Goal: Task Accomplishment & Management: Use online tool/utility

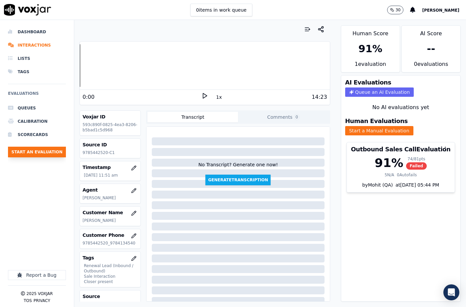
click at [41, 153] on button "Start an Evaluation" at bounding box center [37, 152] width 58 height 11
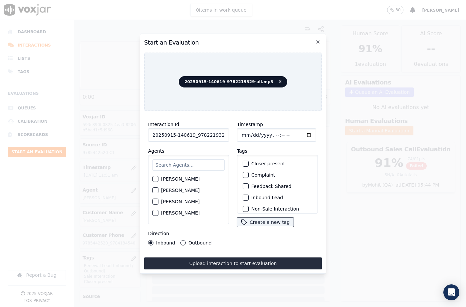
scroll to position [0, 11]
drag, startPoint x: 220, startPoint y: 133, endPoint x: 230, endPoint y: 135, distance: 10.5
click at [230, 135] on div "Interaction Id 20250915-140619_9782219329-all.mp3 Agents [PERSON_NAME] [PERSON_…" at bounding box center [233, 183] width 178 height 133
type input "20250915-140619_9782219329-C1"
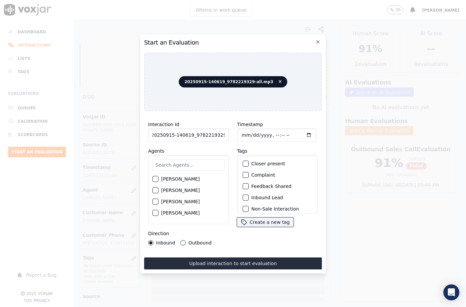
scroll to position [0, 0]
click at [250, 133] on input "Timestamp" at bounding box center [276, 135] width 79 height 13
type input "[DATE]T13:55"
click at [159, 173] on div "[PERSON_NAME]" at bounding box center [188, 178] width 72 height 11
click at [169, 163] on input "text" at bounding box center [188, 164] width 72 height 11
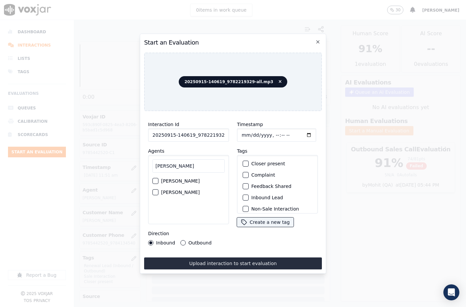
type input "[PERSON_NAME]"
click at [155, 190] on div "button" at bounding box center [155, 192] width 5 height 5
click at [181, 240] on button "Outbound" at bounding box center [182, 242] width 5 height 5
click at [245, 161] on button "Closer present" at bounding box center [246, 164] width 6 height 6
click at [245, 162] on icon "button" at bounding box center [245, 164] width 4 height 4
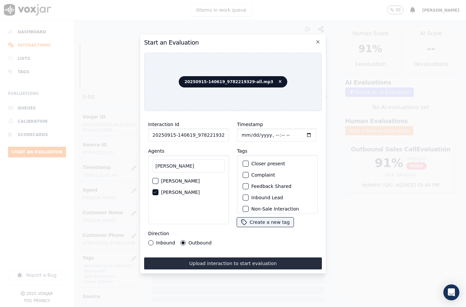
click at [245, 161] on div "button" at bounding box center [245, 163] width 5 height 5
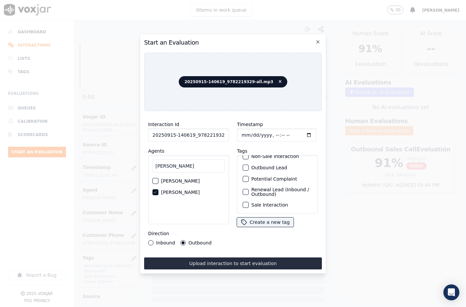
click at [245, 203] on div "button" at bounding box center [245, 205] width 5 height 5
click at [243, 190] on div "button" at bounding box center [245, 192] width 5 height 5
click at [252, 265] on button "Upload interaction to start evaluation" at bounding box center [233, 264] width 178 height 12
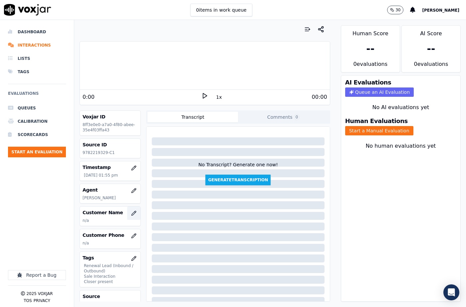
click at [127, 210] on button "button" at bounding box center [133, 213] width 13 height 13
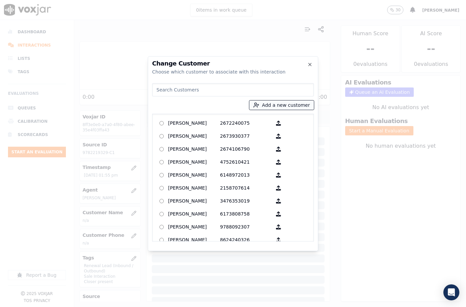
drag, startPoint x: 263, startPoint y: 108, endPoint x: 265, endPoint y: 104, distance: 4.5
click at [259, 108] on icon "button" at bounding box center [256, 105] width 6 height 6
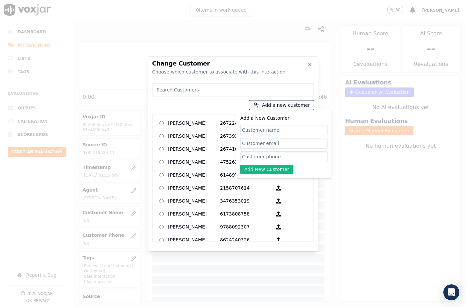
click at [265, 104] on button "Add a new customer" at bounding box center [281, 105] width 65 height 9
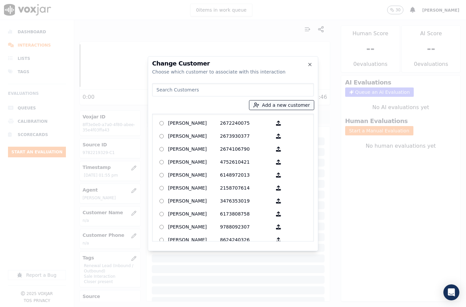
click at [271, 104] on button "Add a new customer" at bounding box center [281, 105] width 65 height 9
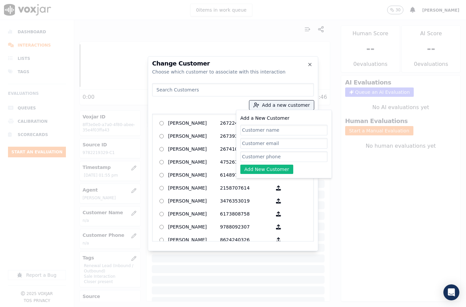
click at [263, 127] on input "Add a New Customer" at bounding box center [283, 130] width 87 height 11
type input "[PERSON_NAME]"
click at [262, 155] on input "Add a New Customer" at bounding box center [283, 156] width 87 height 11
paste input "9782219329"
type input "9782219329"
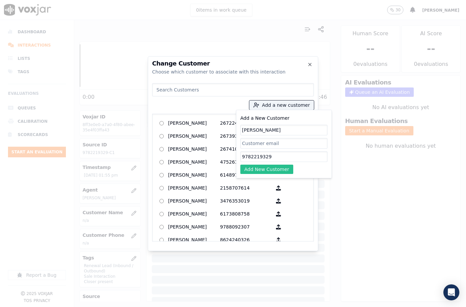
click at [260, 167] on button "Add New Customer" at bounding box center [266, 169] width 53 height 9
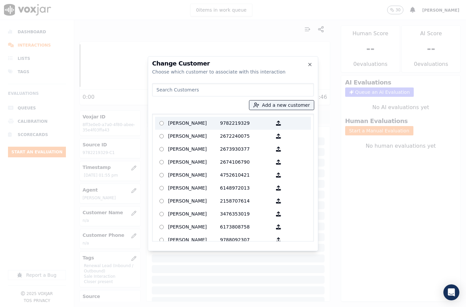
click at [201, 123] on p "[PERSON_NAME]" at bounding box center [194, 123] width 52 height 10
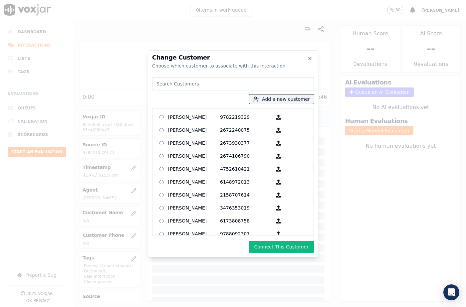
click at [277, 246] on button "Connect This Customer" at bounding box center [281, 247] width 65 height 12
click at [381, 126] on button "Start a Manual Evaluation" at bounding box center [379, 130] width 68 height 9
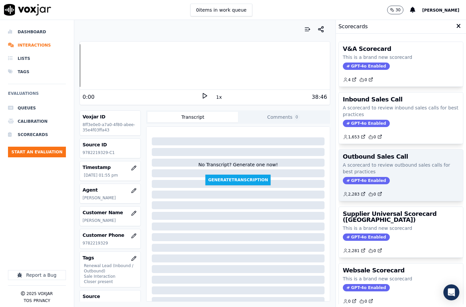
click at [355, 167] on p "A scorecard to review outbound sales calls for best practices" at bounding box center [401, 168] width 116 height 13
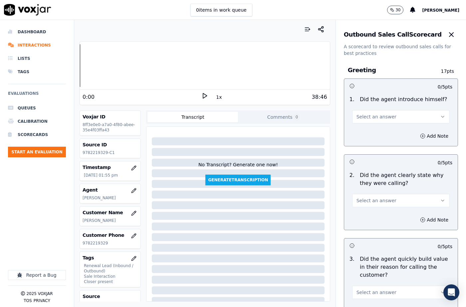
click at [362, 122] on button "Select an answer" at bounding box center [401, 116] width 98 height 13
click at [362, 130] on div "Yes" at bounding box center [390, 132] width 86 height 11
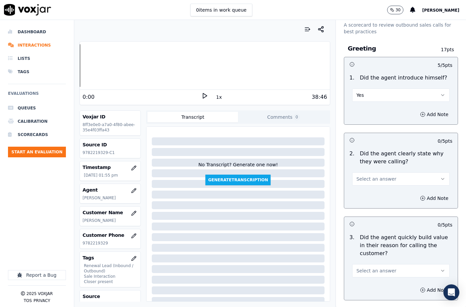
scroll to position [33, 0]
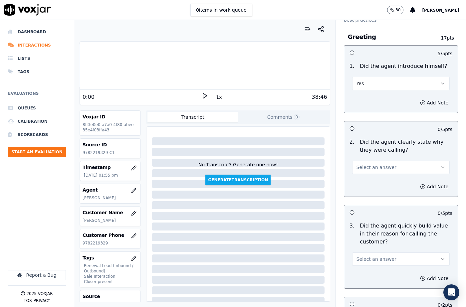
click at [361, 166] on span "Select an answer" at bounding box center [377, 167] width 40 height 7
click at [361, 182] on div "Yes" at bounding box center [390, 182] width 86 height 11
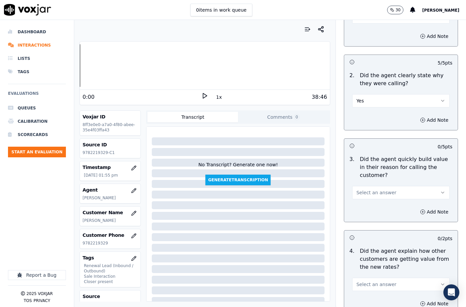
click at [369, 192] on span "Select an answer" at bounding box center [377, 192] width 40 height 7
click at [366, 204] on div "Yes" at bounding box center [390, 207] width 86 height 11
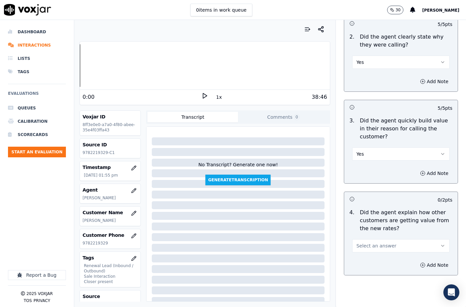
scroll to position [200, 0]
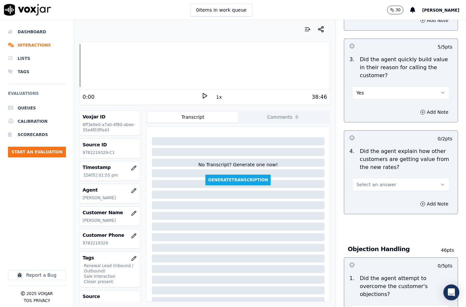
click at [370, 188] on button "Select an answer" at bounding box center [401, 184] width 98 height 13
click at [367, 220] on div "N/A" at bounding box center [390, 221] width 86 height 11
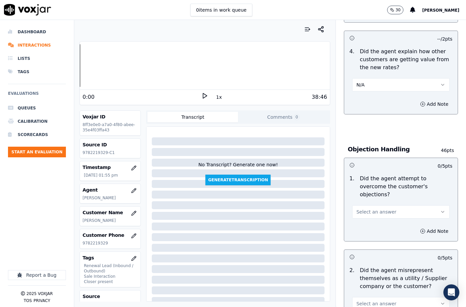
click at [371, 209] on span "Select an answer" at bounding box center [377, 212] width 40 height 7
click at [368, 218] on div "Yes" at bounding box center [390, 219] width 86 height 11
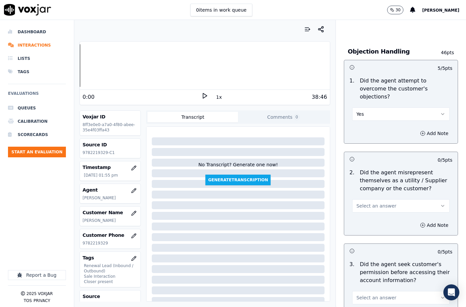
scroll to position [400, 0]
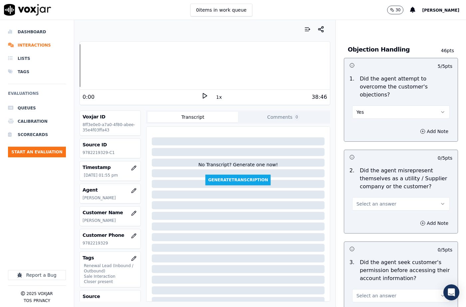
click at [372, 200] on button "Select an answer" at bounding box center [401, 203] width 98 height 13
click at [369, 223] on div "No" at bounding box center [390, 221] width 86 height 11
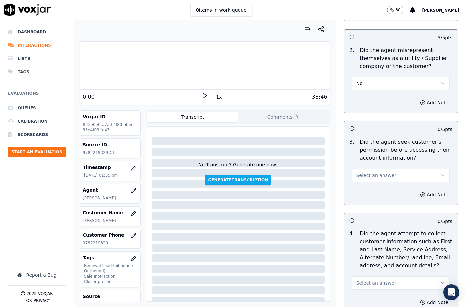
scroll to position [533, 0]
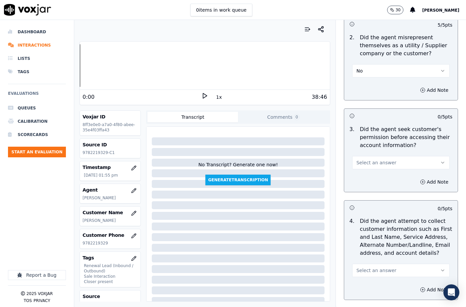
click at [374, 159] on span "Select an answer" at bounding box center [377, 162] width 40 height 7
click at [370, 172] on div "Yes" at bounding box center [390, 169] width 86 height 11
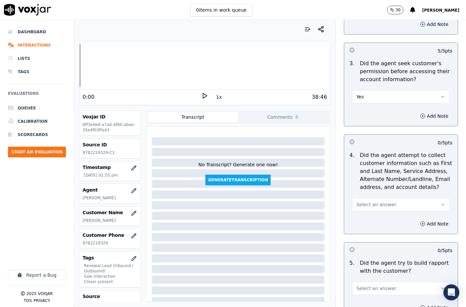
scroll to position [599, 0]
click at [373, 199] on button "Select an answer" at bounding box center [401, 203] width 98 height 13
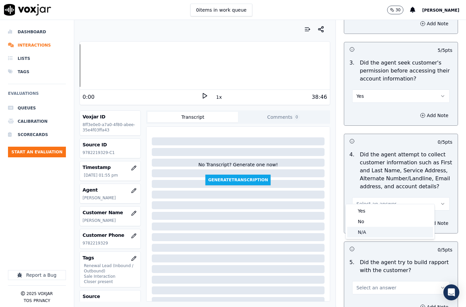
click at [372, 233] on div "N/A" at bounding box center [390, 232] width 86 height 11
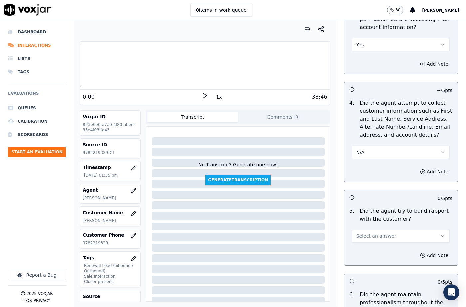
scroll to position [699, 0]
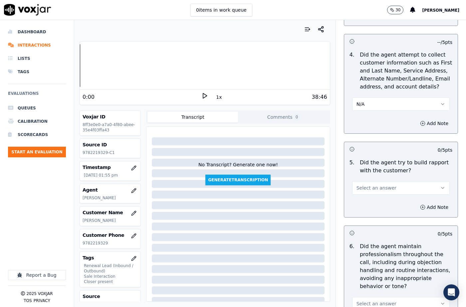
click at [371, 185] on span "Select an answer" at bounding box center [377, 188] width 40 height 7
click at [370, 196] on div "Yes" at bounding box center [390, 195] width 86 height 11
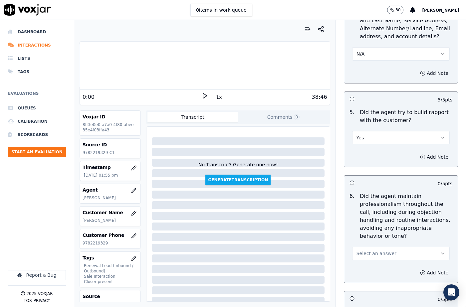
scroll to position [799, 0]
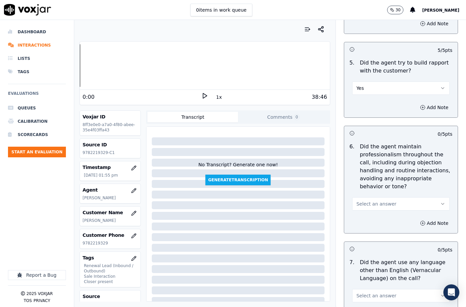
click at [383, 197] on button "Select an answer" at bounding box center [401, 203] width 98 height 13
click at [369, 200] on div "Yes" at bounding box center [390, 203] width 86 height 11
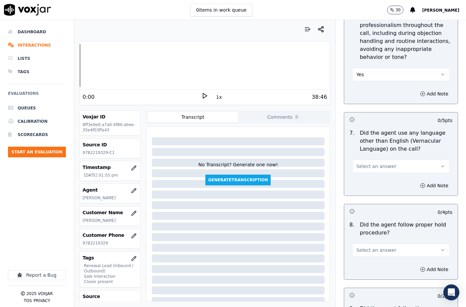
scroll to position [932, 0]
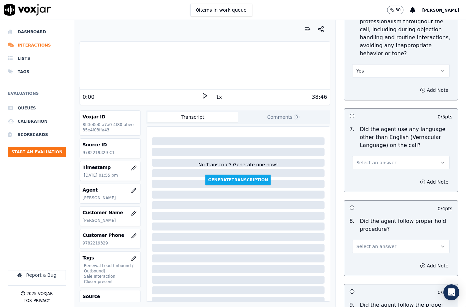
drag, startPoint x: 367, startPoint y: 147, endPoint x: 368, endPoint y: 153, distance: 6.0
click at [367, 159] on span "Select an answer" at bounding box center [377, 162] width 40 height 7
click at [364, 171] on div "No" at bounding box center [390, 172] width 86 height 11
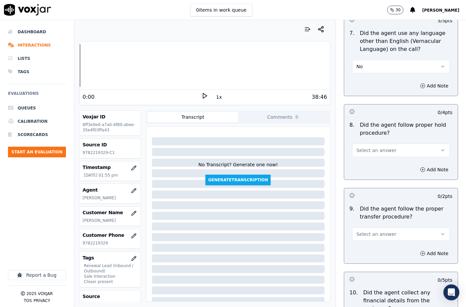
scroll to position [1032, 0]
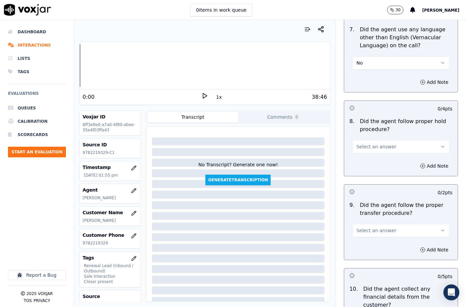
click at [371, 140] on button "Select an answer" at bounding box center [401, 146] width 98 height 13
click at [364, 165] on div "N/A" at bounding box center [390, 167] width 86 height 11
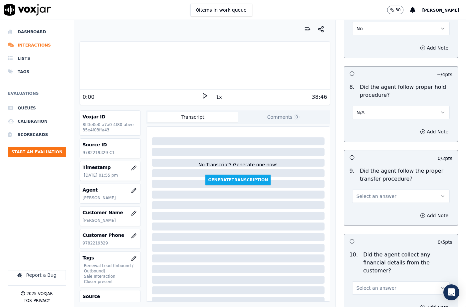
scroll to position [1099, 0]
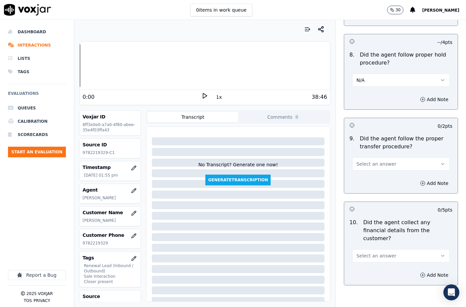
click at [367, 161] on span "Select an answer" at bounding box center [377, 164] width 40 height 7
click at [366, 159] on div "Yes" at bounding box center [390, 163] width 86 height 11
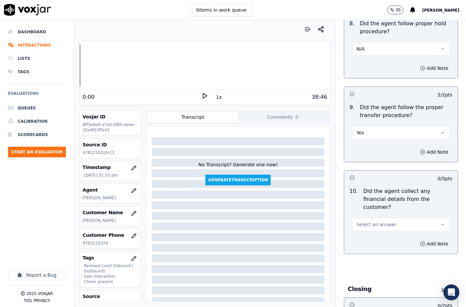
scroll to position [1199, 0]
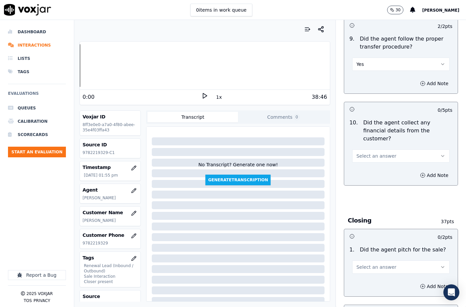
click at [368, 153] on span "Select an answer" at bounding box center [377, 156] width 40 height 7
click at [368, 156] on div "No" at bounding box center [390, 157] width 86 height 11
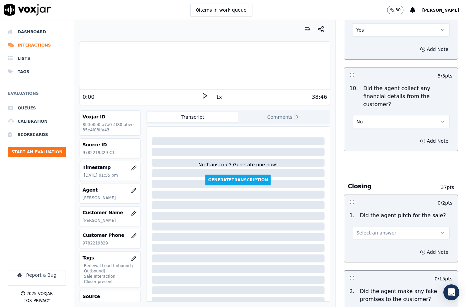
scroll to position [1265, 0]
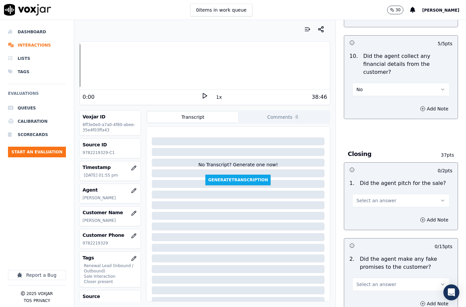
click at [369, 197] on span "Select an answer" at bounding box center [377, 200] width 40 height 7
click at [369, 195] on div "Yes" at bounding box center [390, 191] width 86 height 11
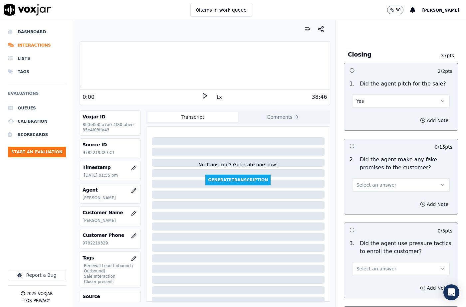
scroll to position [1365, 0]
click at [368, 178] on button "Select an answer" at bounding box center [401, 184] width 98 height 13
click at [366, 187] on div "No" at bounding box center [390, 186] width 86 height 11
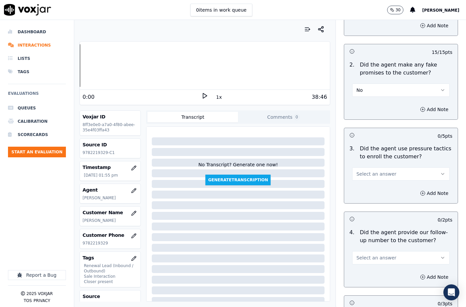
scroll to position [1465, 0]
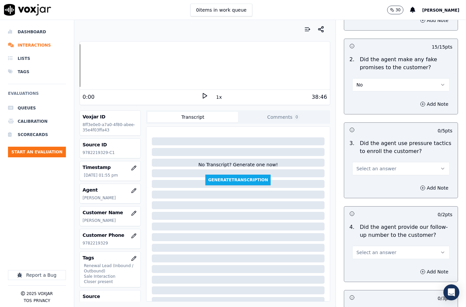
click at [374, 165] on span "Select an answer" at bounding box center [377, 168] width 40 height 7
click at [370, 158] on div "Yes" at bounding box center [390, 159] width 86 height 11
click at [367, 162] on button "Yes" at bounding box center [401, 168] width 98 height 13
click at [366, 171] on div "No" at bounding box center [390, 170] width 86 height 11
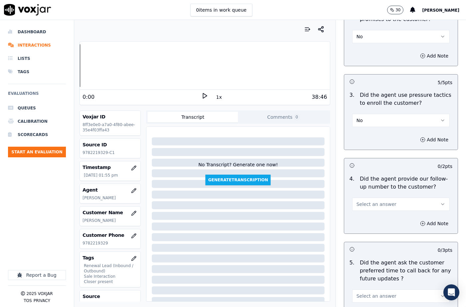
scroll to position [1565, 0]
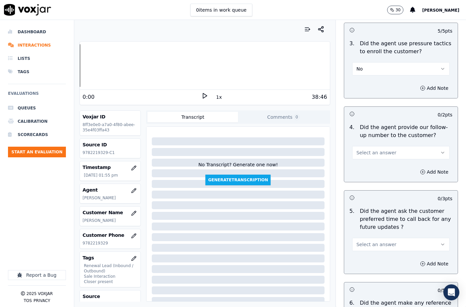
click at [367, 231] on div "Select an answer" at bounding box center [401, 241] width 108 height 20
click at [366, 241] on span "Select an answer" at bounding box center [377, 244] width 40 height 7
click at [366, 254] on div "N/A" at bounding box center [390, 257] width 86 height 11
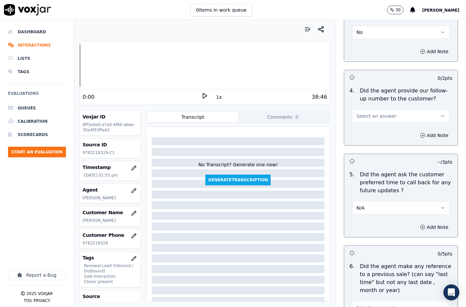
scroll to position [1665, 0]
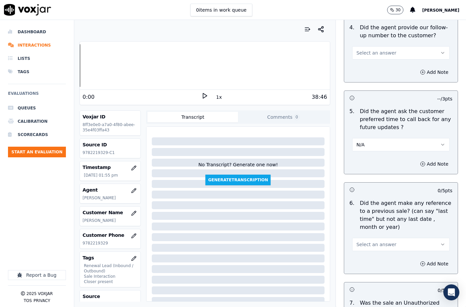
click at [377, 238] on button "Select an answer" at bounding box center [401, 244] width 98 height 13
drag, startPoint x: 370, startPoint y: 246, endPoint x: 376, endPoint y: 224, distance: 22.9
click at [370, 246] on div "No" at bounding box center [390, 246] width 86 height 11
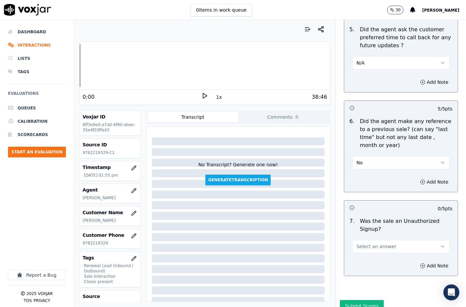
click at [367, 240] on button "Select an answer" at bounding box center [401, 246] width 98 height 13
click at [367, 246] on div "No" at bounding box center [390, 248] width 86 height 11
drag, startPoint x: 427, startPoint y: 244, endPoint x: 423, endPoint y: 246, distance: 4.6
click at [424, 261] on button "Add Note" at bounding box center [434, 265] width 36 height 9
click at [374, 273] on textarea at bounding box center [401, 289] width 103 height 33
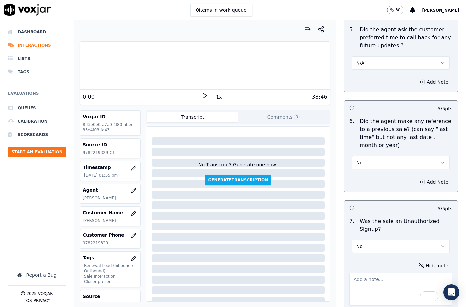
drag, startPoint x: 364, startPoint y: 94, endPoint x: 364, endPoint y: 98, distance: 4.7
click at [364, 118] on p "Did the agent make any reference to a previous sale? (can say "last time" but n…" at bounding box center [406, 134] width 93 height 32
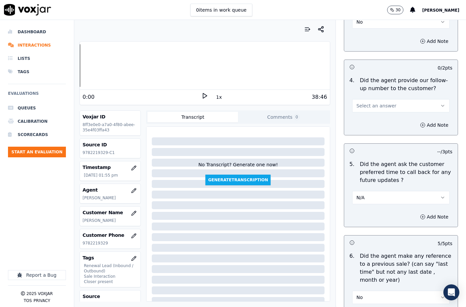
scroll to position [1580, 0]
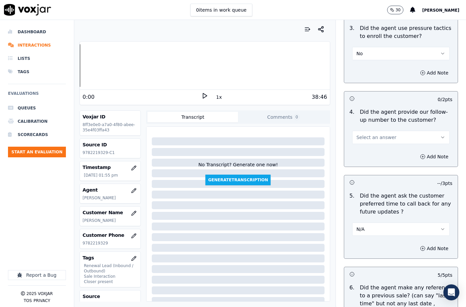
click at [364, 134] on span "Select an answer" at bounding box center [377, 137] width 40 height 7
click at [360, 128] on div "Yes" at bounding box center [390, 128] width 86 height 11
click at [381, 63] on div "2 / 2 pts 1 . Did the agent pitch for the sale? Yes Add Note 15 / 15 pts 2 . Di…" at bounding box center [401, 163] width 114 height 631
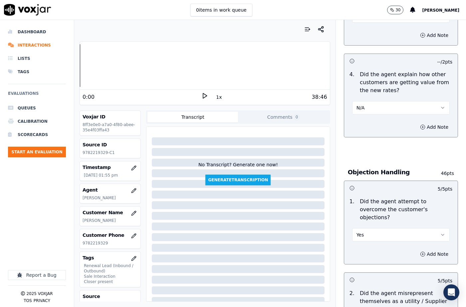
scroll to position [340, 0]
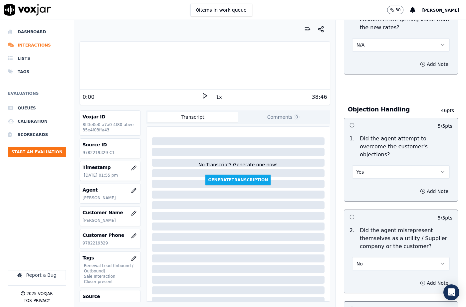
click at [364, 48] on button "N/A" at bounding box center [401, 44] width 98 height 13
click at [365, 61] on div "Yes" at bounding box center [390, 60] width 86 height 11
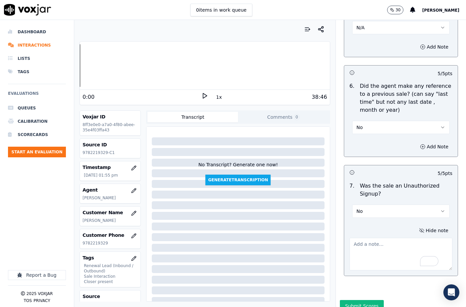
scroll to position [1073, 0]
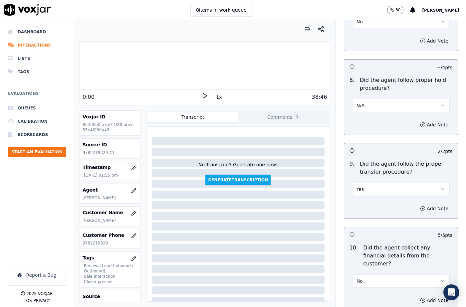
click at [374, 183] on button "Yes" at bounding box center [401, 189] width 98 height 13
click at [370, 197] on div "No" at bounding box center [390, 199] width 86 height 11
click at [425, 204] on button "Add Note" at bounding box center [434, 208] width 36 height 9
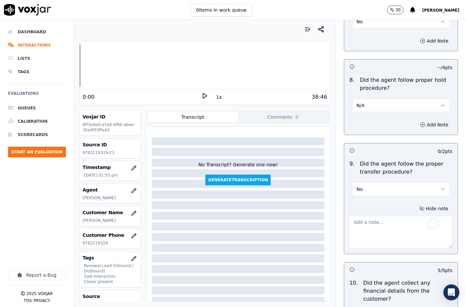
click at [377, 216] on textarea "To enrich screen reader interactions, please activate Accessibility in Grammarl…" at bounding box center [401, 232] width 103 height 33
paste textarea "@ The call was transferred to [PERSON_NAME] without informing the cx."
click at [350, 216] on textarea "@ The call was transferred to [PERSON_NAME] without informing the cx." at bounding box center [401, 232] width 103 height 33
type textarea "@8:38 The call was transferred to [PERSON_NAME] without informing the cx."
drag, startPoint x: 404, startPoint y: 214, endPoint x: 340, endPoint y: 205, distance: 64.9
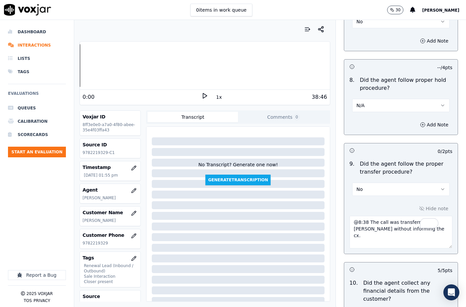
click at [344, 205] on div "Hide note @8:38 The call was transferred to [PERSON_NAME] without informing the…" at bounding box center [401, 226] width 114 height 55
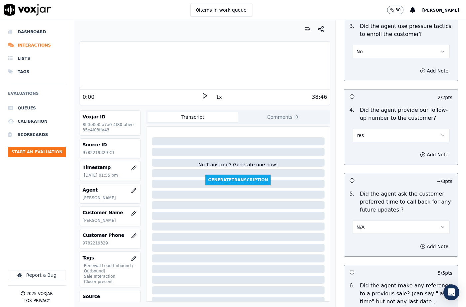
scroll to position [1584, 0]
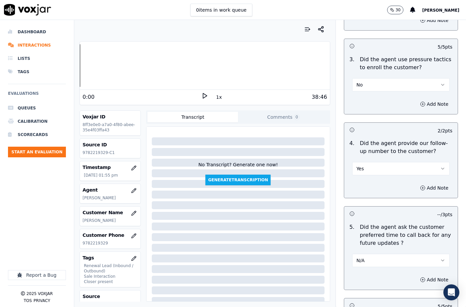
click at [360, 139] on p "Did the agent provide our follow-up number to the customer?" at bounding box center [406, 147] width 93 height 16
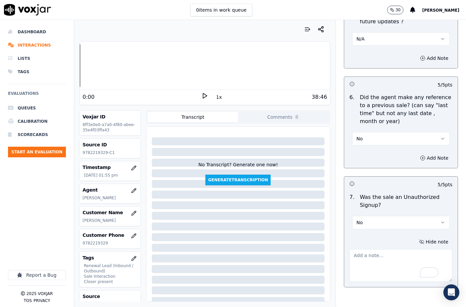
scroll to position [1817, 0]
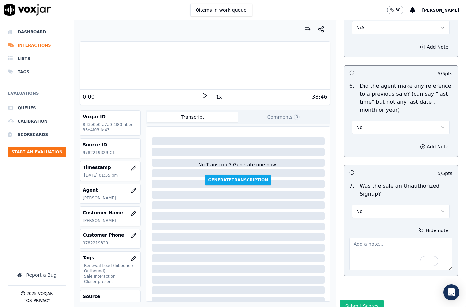
click at [363, 238] on textarea "To enrich screen reader interactions, please activate Accessibility in Grammarl…" at bounding box center [401, 254] width 103 height 33
paste textarea "[PERSON_NAME] called the cx and pitched for the Elec, " This is a call about yo…"
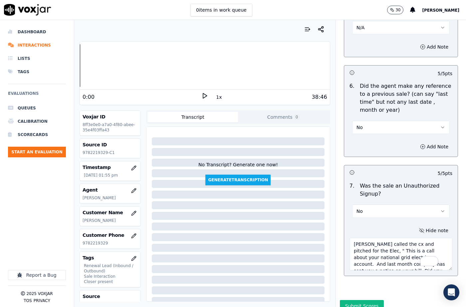
scroll to position [137, 0]
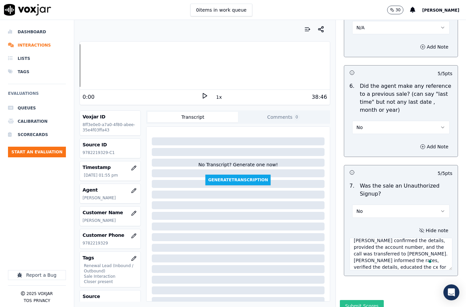
type textarea "[PERSON_NAME] called the cx and pitched for the Elec, " This is a call about yo…"
drag, startPoint x: 351, startPoint y: 277, endPoint x: 355, endPoint y: 279, distance: 4.3
click at [354, 300] on button "Submit Scores" at bounding box center [362, 306] width 44 height 12
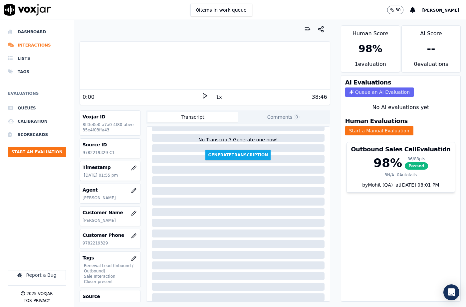
scroll to position [40, 0]
